Goal: Information Seeking & Learning: Learn about a topic

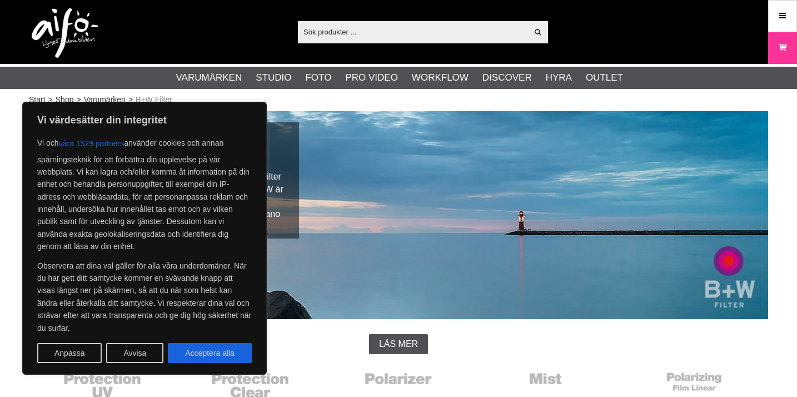
scroll to position [3, 0]
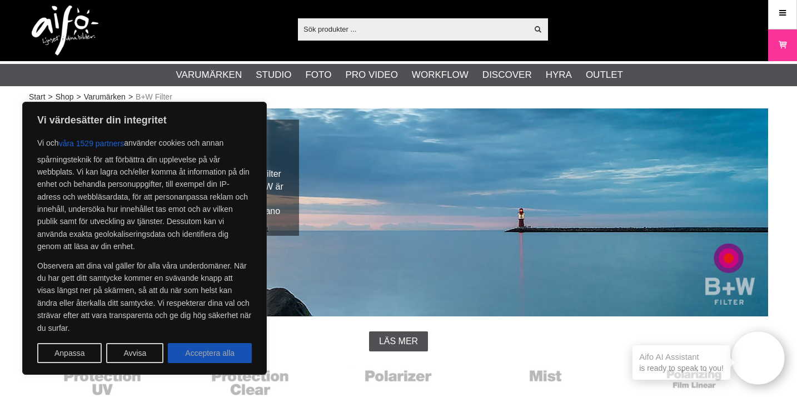
click at [206, 350] on button "Acceptera alla" at bounding box center [210, 353] width 84 height 20
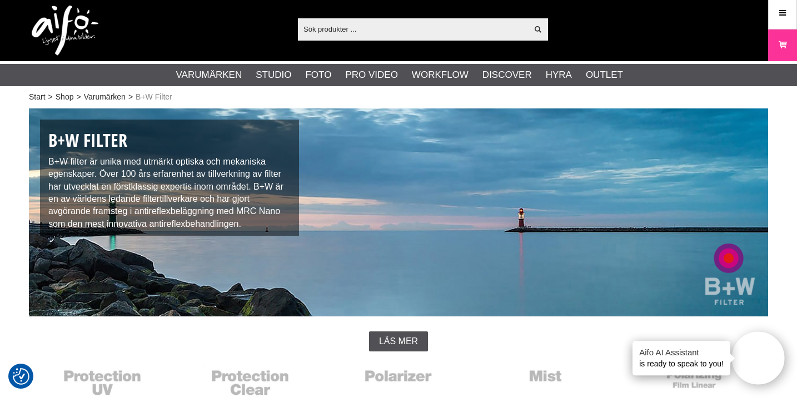
checkbox input "true"
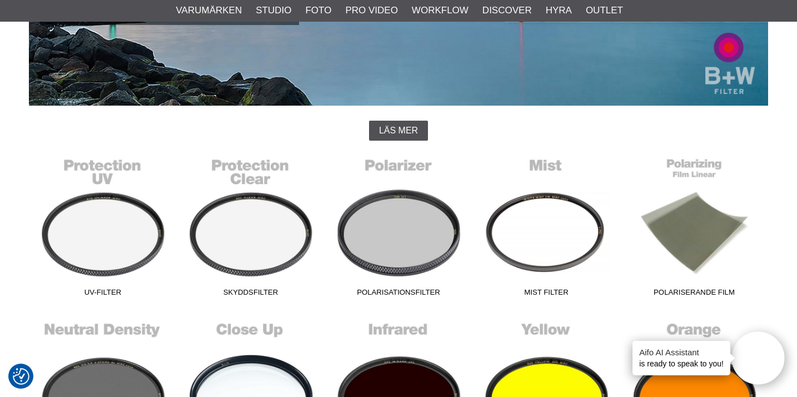
scroll to position [399, 0]
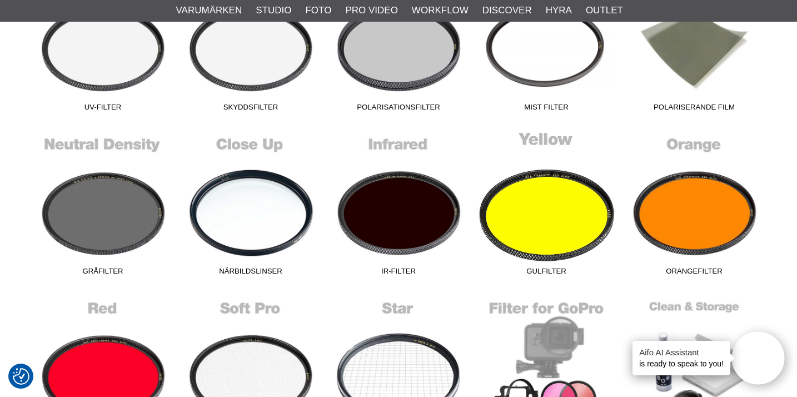
click at [545, 197] on link "Gulfilter" at bounding box center [547, 206] width 148 height 150
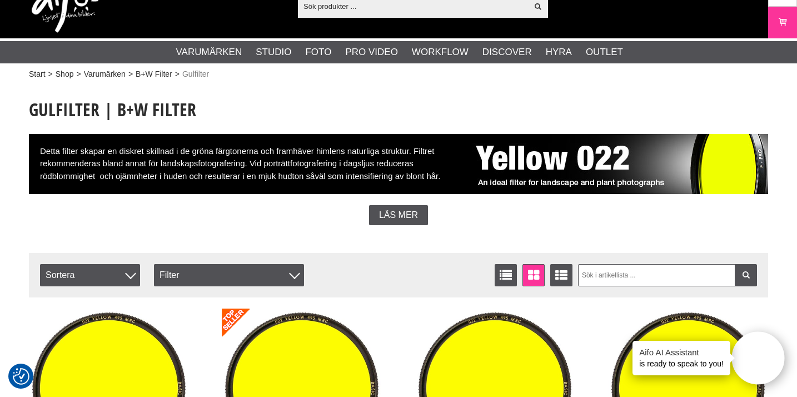
scroll to position [24, 0]
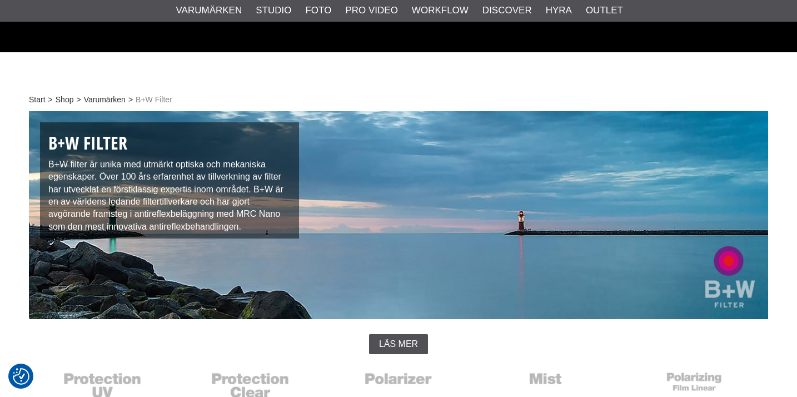
scroll to position [399, 0]
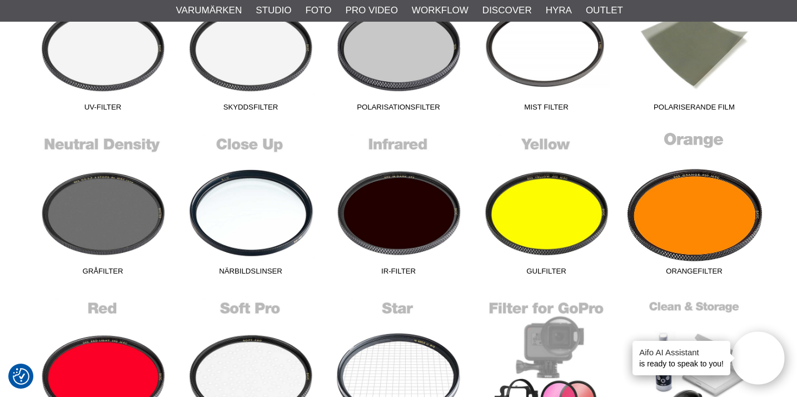
click at [696, 185] on link "Orangefilter" at bounding box center [694, 206] width 148 height 150
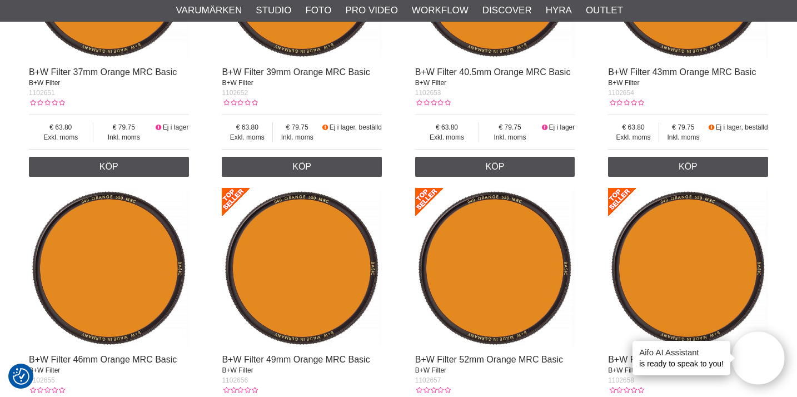
scroll to position [565, 0]
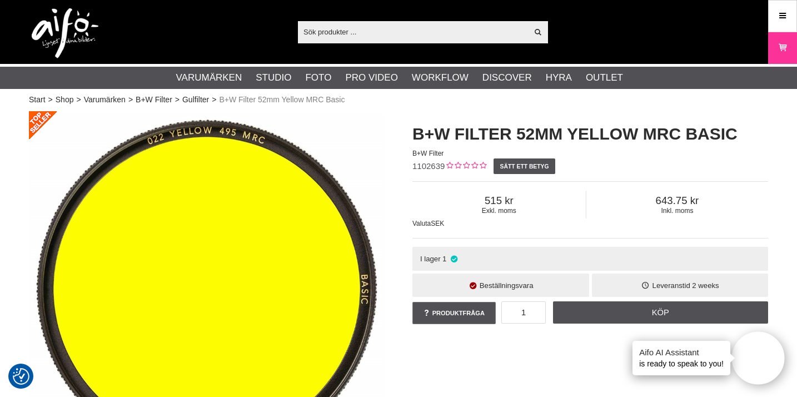
click at [674, 204] on span "643.75" at bounding box center [678, 201] width 182 height 12
click at [161, 98] on link "B+W Filter" at bounding box center [154, 100] width 37 height 12
